Goal: Task Accomplishment & Management: Manage account settings

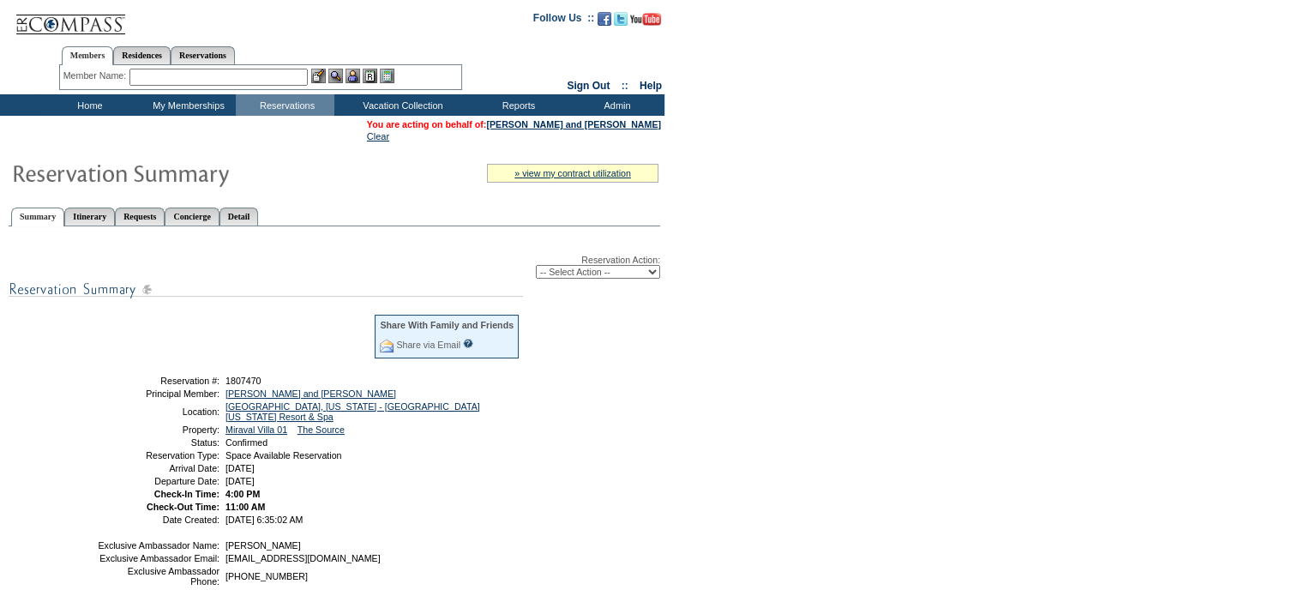
click at [613, 363] on div "Reservation Action: -- Select Action -- Modify Reservation Dates Modify Reserva…" at bounding box center [335, 496] width 652 height 520
click at [655, 275] on select "-- Select Action -- Modify Reservation Dates Modify Reservation Cost Modify Occ…" at bounding box center [598, 272] width 124 height 14
select select "ChangeDates"
click at [536, 265] on select "-- Select Action -- Modify Reservation Dates Modify Reservation Cost Modify Occ…" at bounding box center [598, 272] width 124 height 14
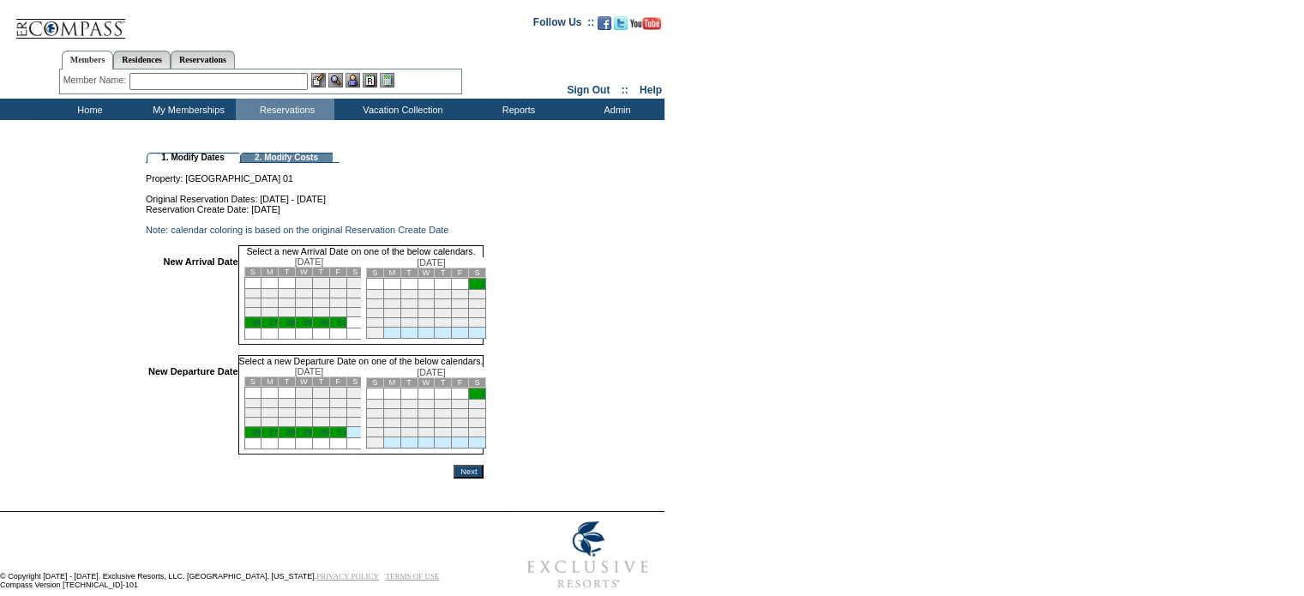
click at [262, 328] on td "26" at bounding box center [252, 322] width 17 height 11
click at [328, 436] on link "30" at bounding box center [324, 432] width 9 height 9
